Goal: Go to known website: Access a specific website the user already knows

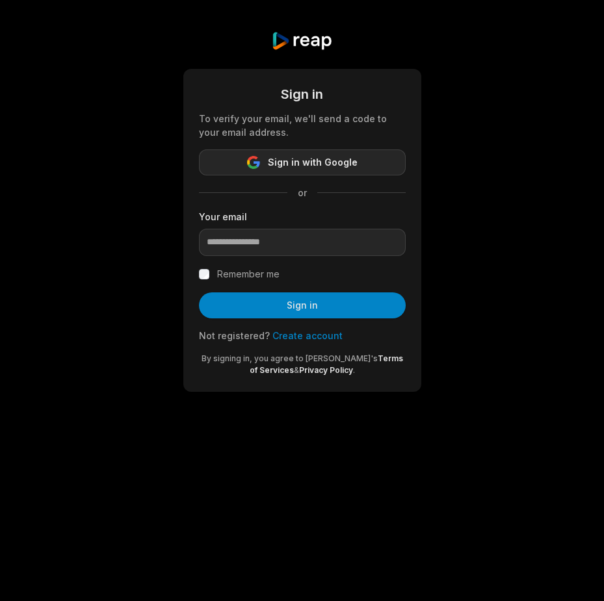
click at [313, 157] on span "Sign in with Google" at bounding box center [313, 163] width 90 height 16
